Goal: Task Accomplishment & Management: Use online tool/utility

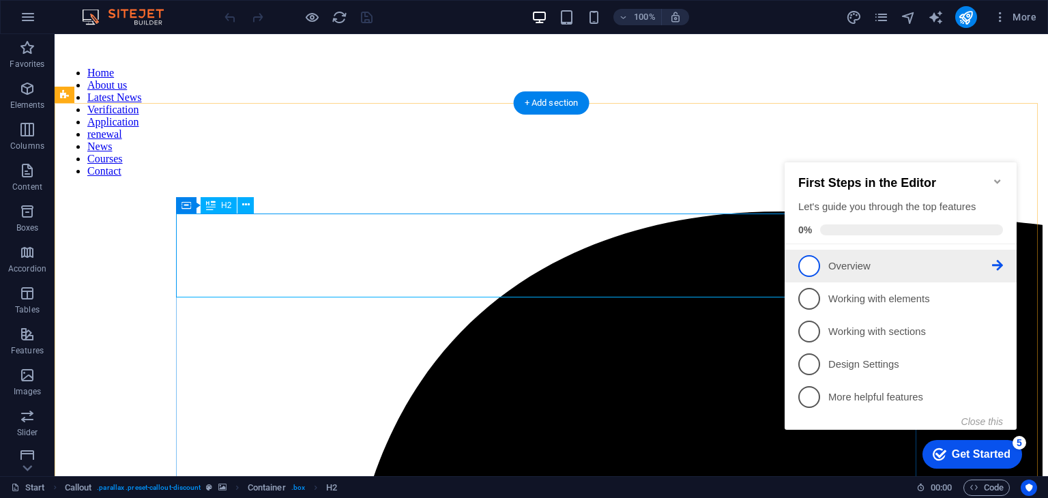
scroll to position [1032, 0]
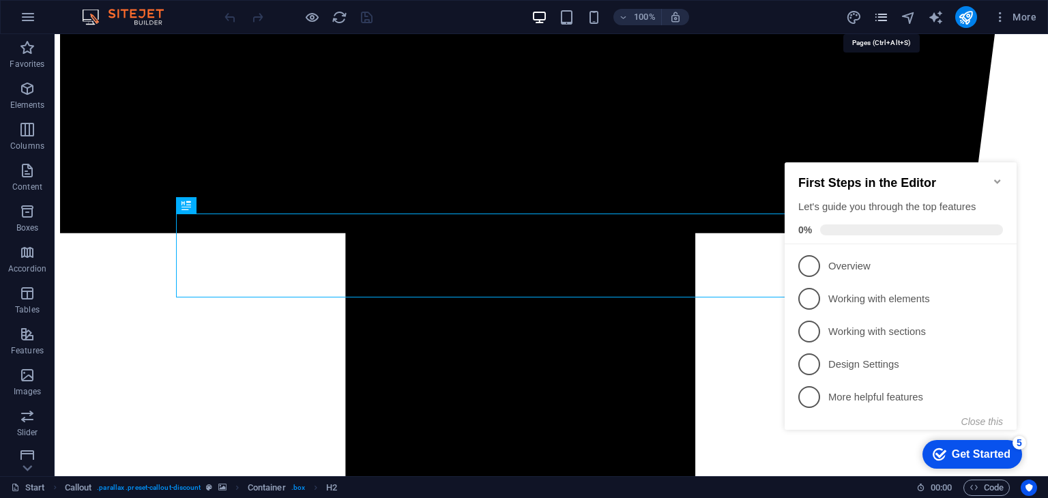
click at [881, 20] on icon "pages" at bounding box center [882, 18] width 16 height 16
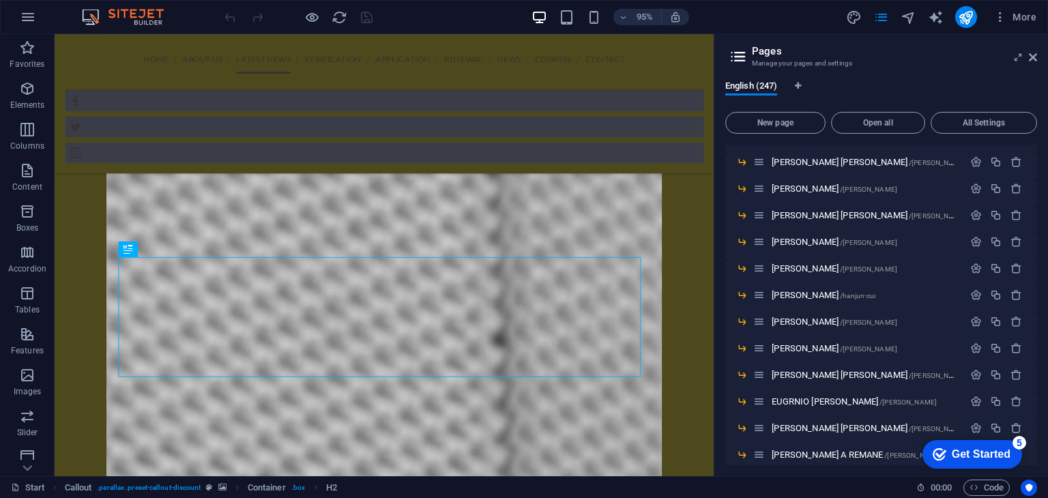
scroll to position [6384, 0]
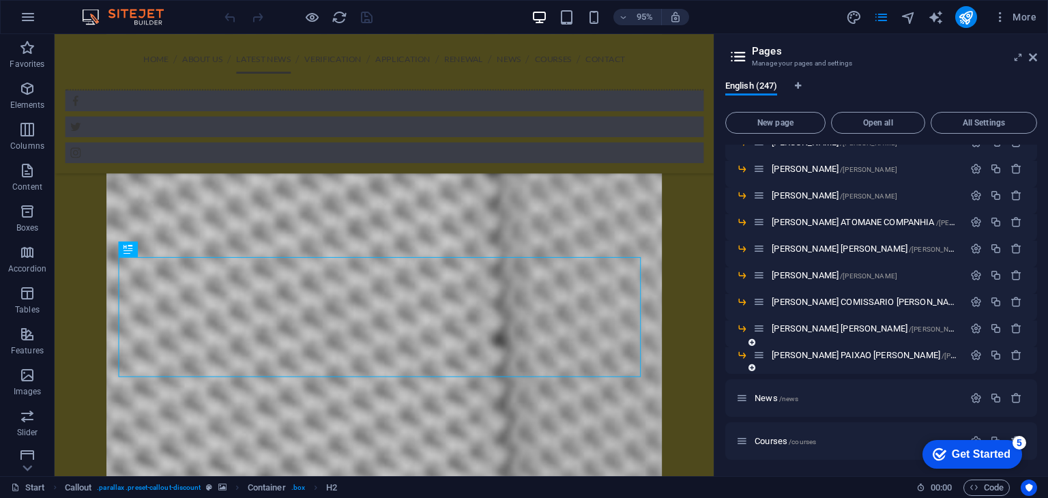
click at [752, 366] on icon at bounding box center [752, 368] width 7 height 8
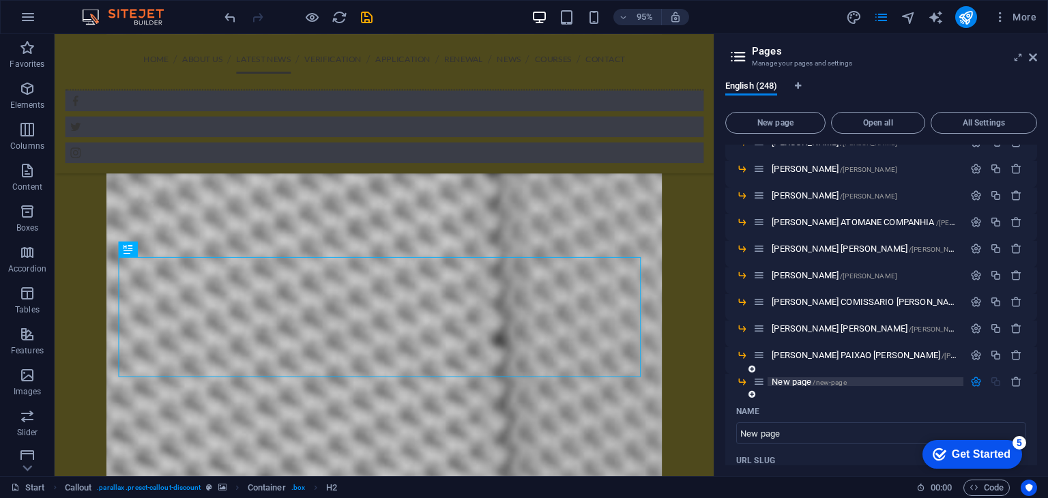
click at [786, 382] on span "New page /new-page" at bounding box center [809, 382] width 74 height 10
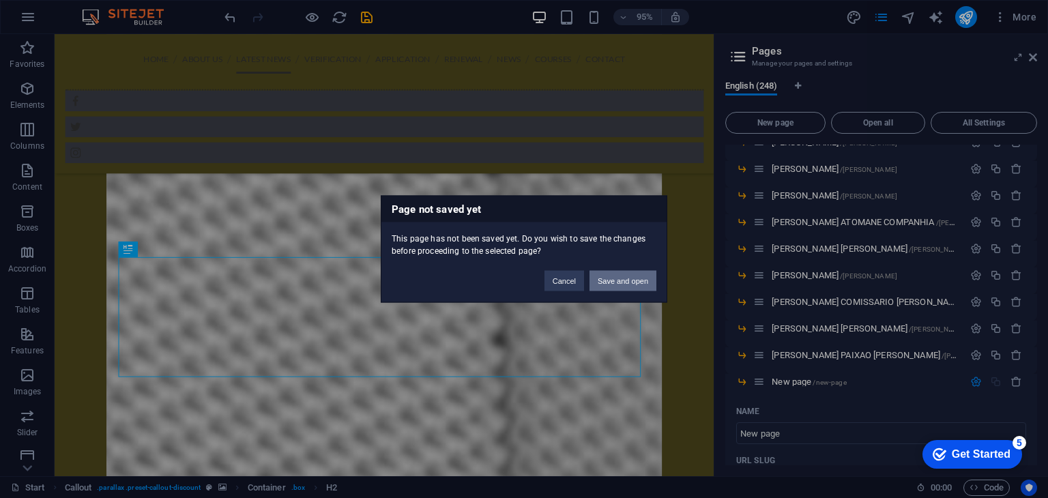
click at [635, 277] on button "Save and open" at bounding box center [623, 281] width 67 height 20
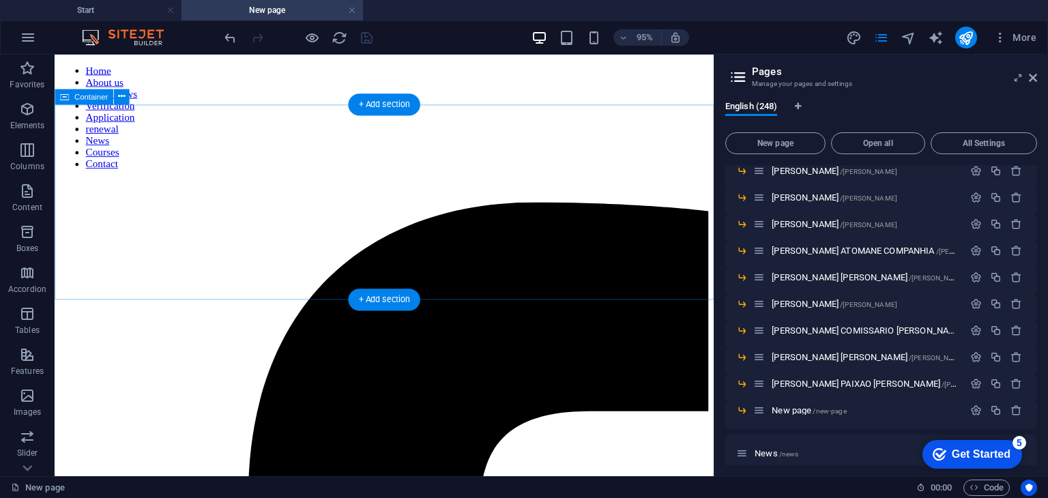
scroll to position [0, 0]
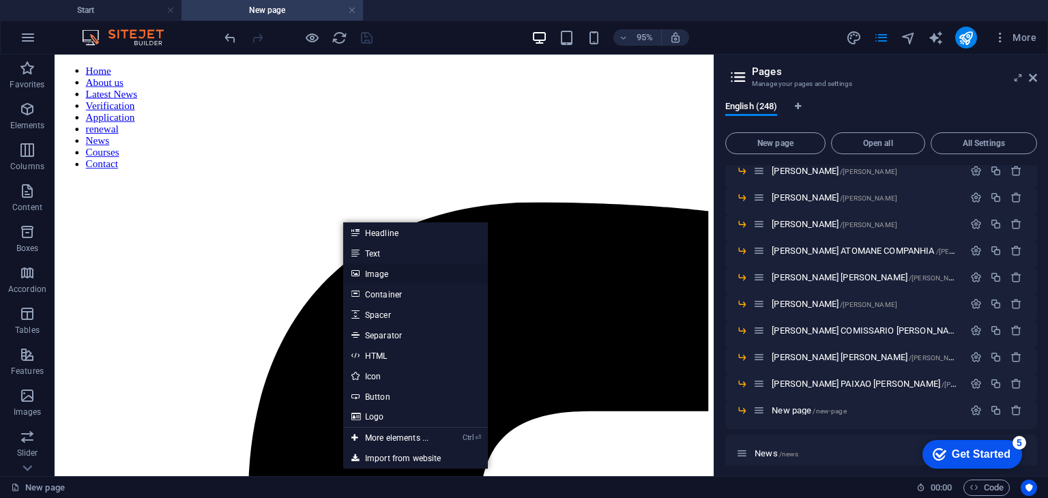
click at [373, 283] on link "Image" at bounding box center [415, 273] width 145 height 20
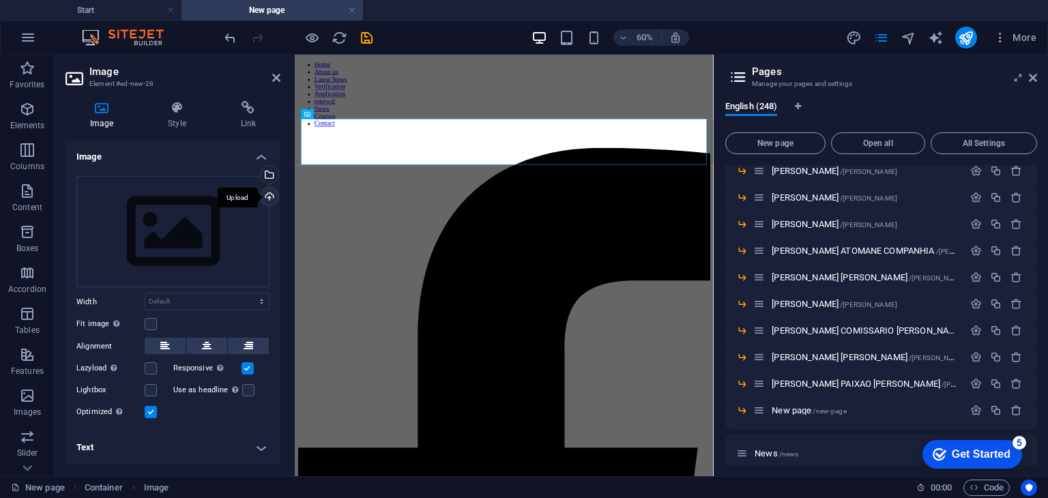
click at [269, 200] on div "Upload" at bounding box center [268, 198] width 20 height 20
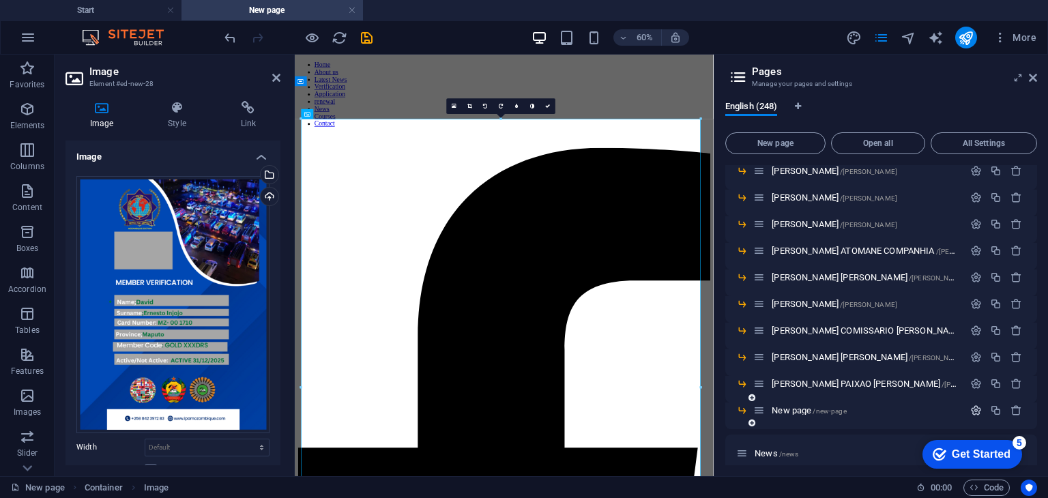
click at [971, 410] on icon "button" at bounding box center [976, 411] width 12 height 12
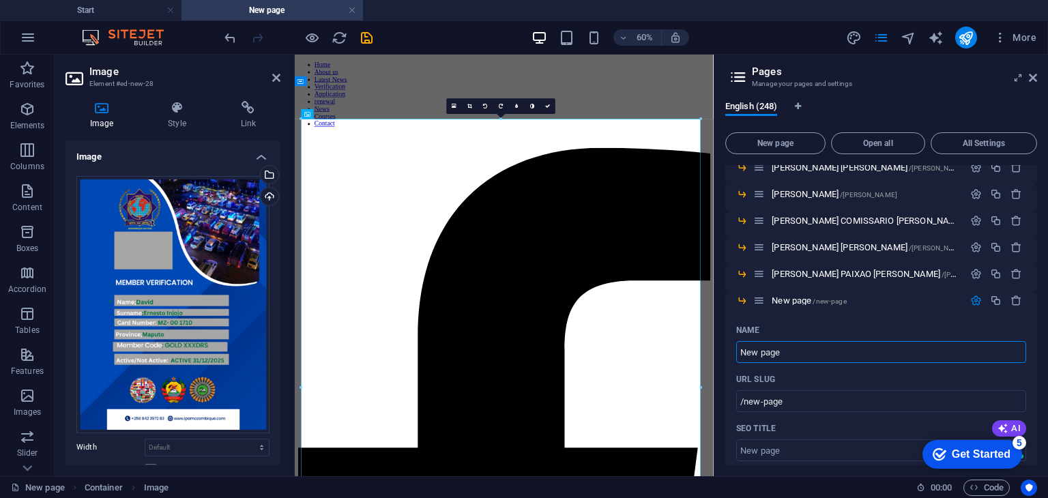
scroll to position [6461, 0]
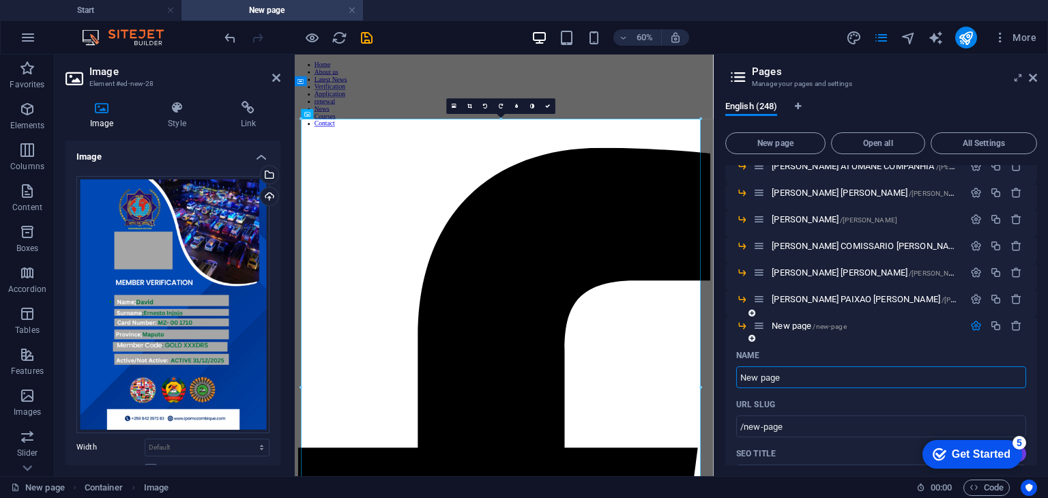
click at [996, 380] on input "New page" at bounding box center [881, 377] width 290 height 22
type input "N"
type input "/new-pag"
type input "DAVID"
type input "/"
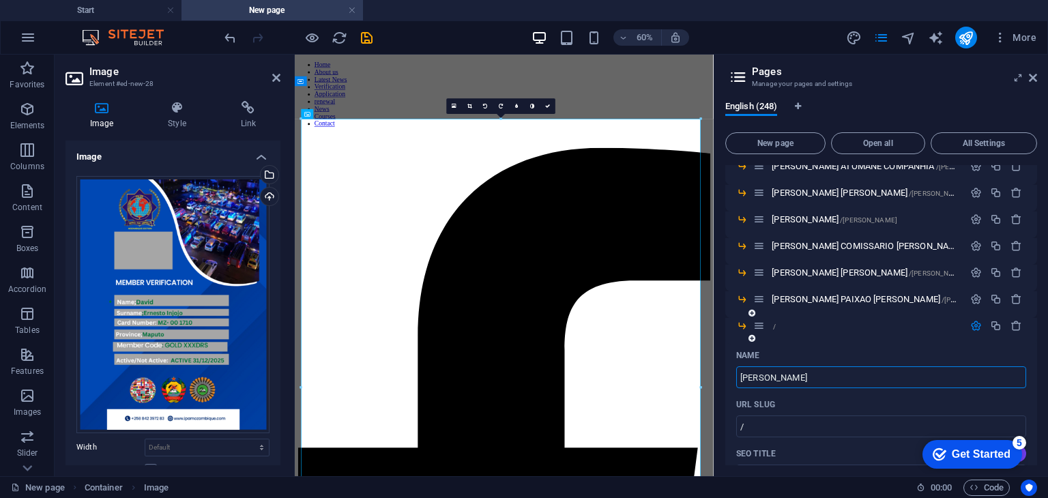
type input "DAVID ERNEST"
type input "/david-e"
type input "DAVID E"
type input "DAVID ERNESTO INJO"
type input "/david-ernest"
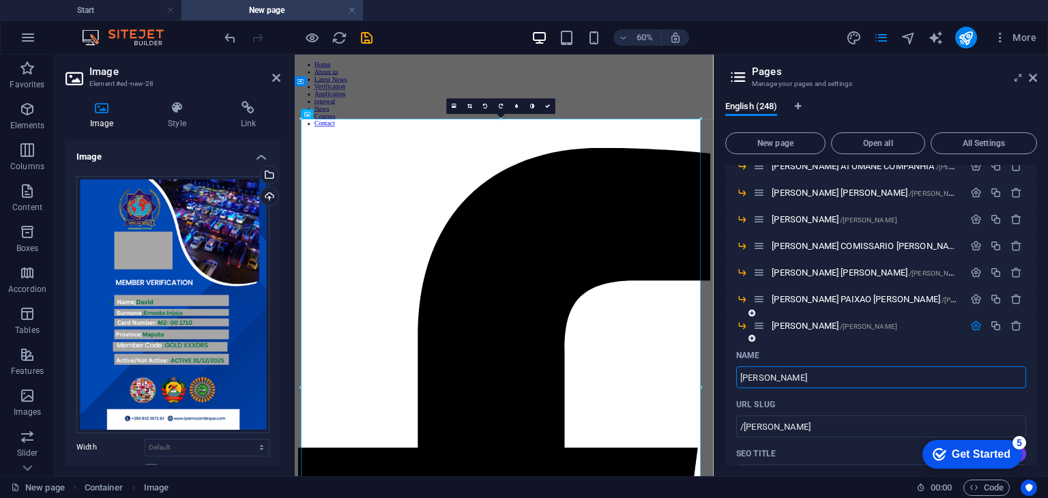
type input "DAVID ERNEST"
type input "[PERSON_NAME] INJOJO"
type input "/[PERSON_NAME]"
type input "[PERSON_NAME] INJOJO"
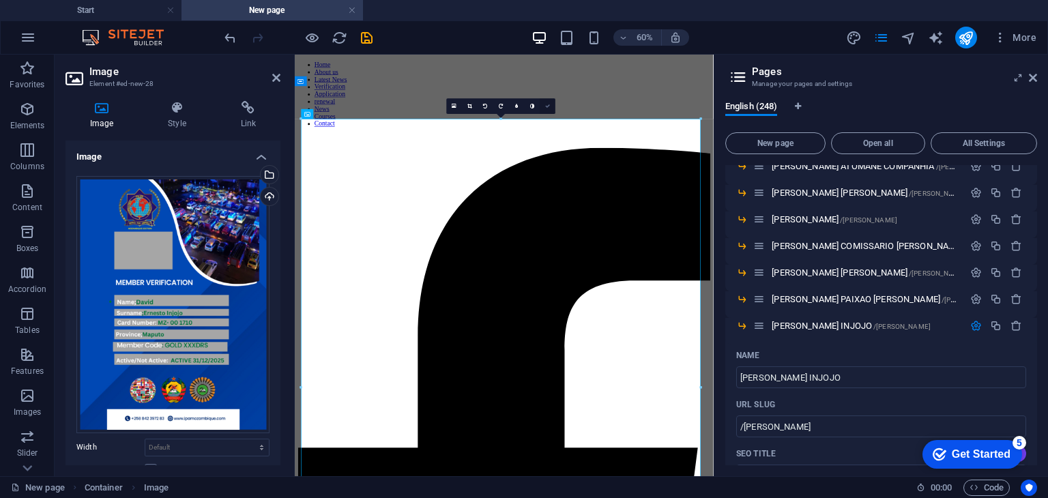
click at [549, 106] on icon at bounding box center [547, 106] width 5 height 5
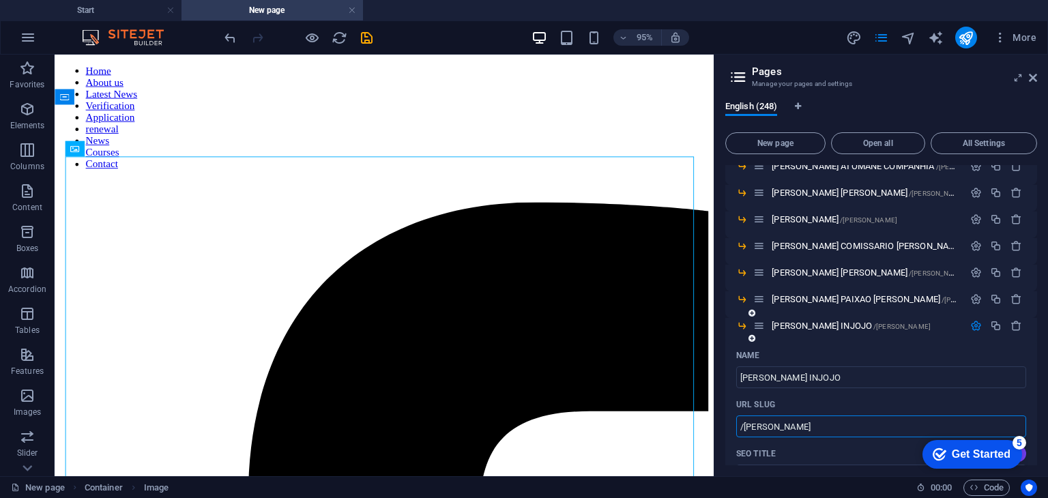
drag, startPoint x: 745, startPoint y: 425, endPoint x: 831, endPoint y: 427, distance: 86.7
click at [831, 427] on input "/[PERSON_NAME]" at bounding box center [881, 427] width 290 height 22
click at [965, 42] on icon "publish" at bounding box center [966, 38] width 16 height 16
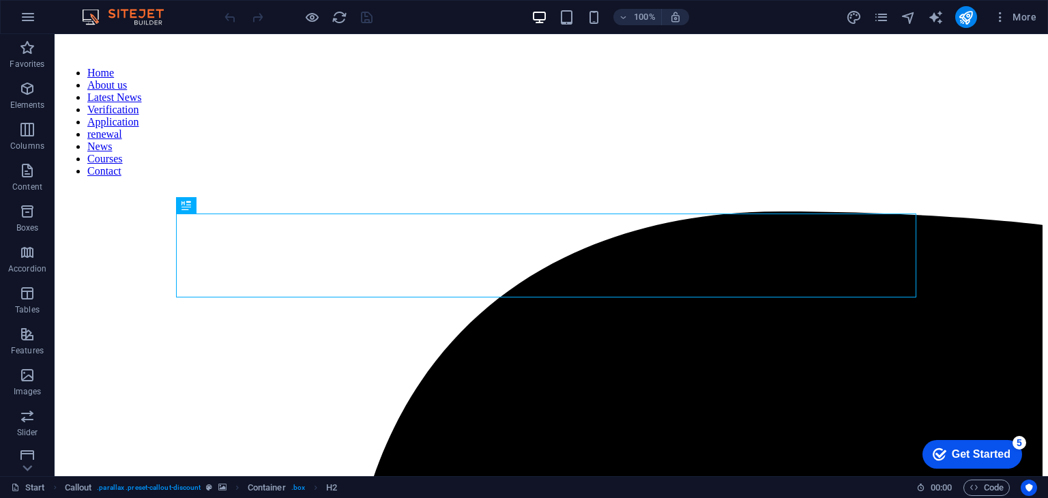
scroll to position [1032, 0]
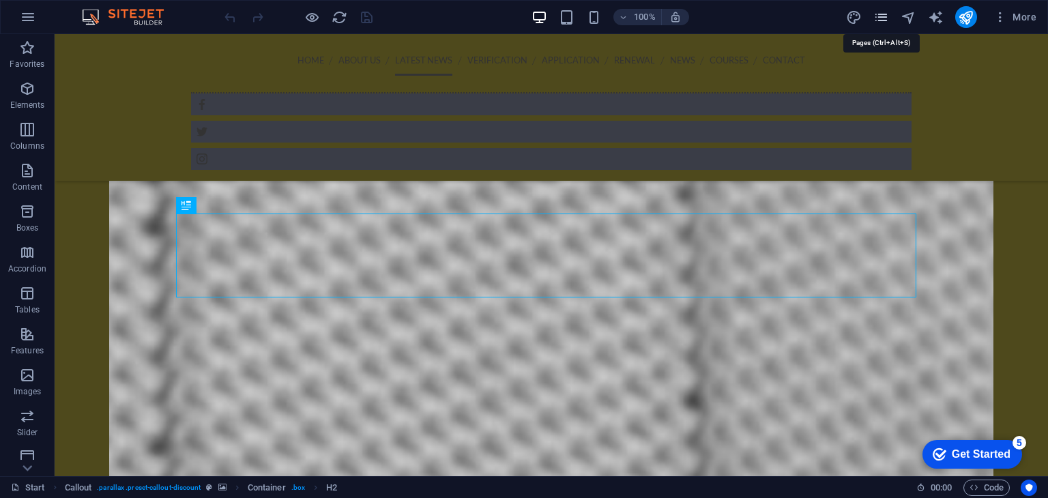
click at [883, 20] on icon "pages" at bounding box center [882, 18] width 16 height 16
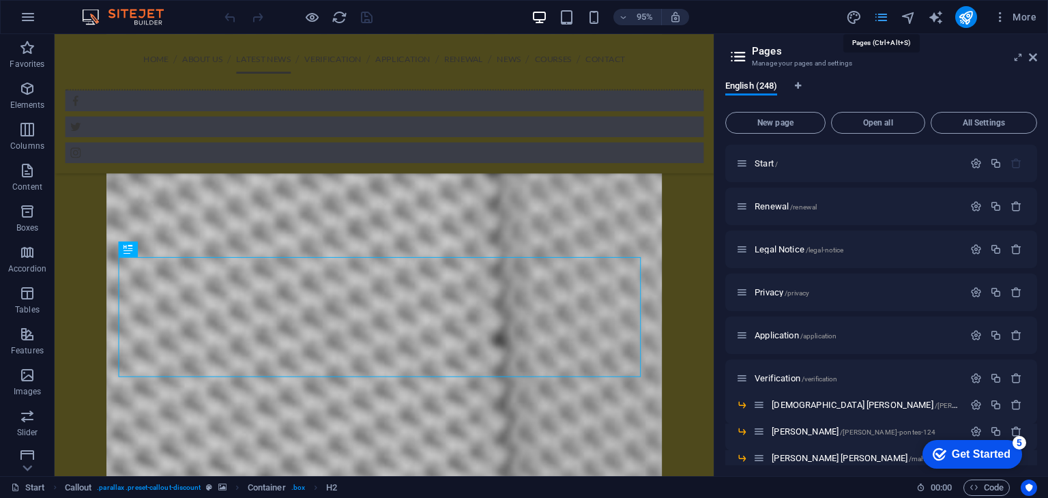
click at [883, 20] on icon "pages" at bounding box center [882, 18] width 16 height 16
click at [1038, 146] on div "English (248) New page Open all All Settings Start / Renewal /renewal Legal Not…" at bounding box center [882, 273] width 334 height 407
